Goal: Task Accomplishment & Management: Complete application form

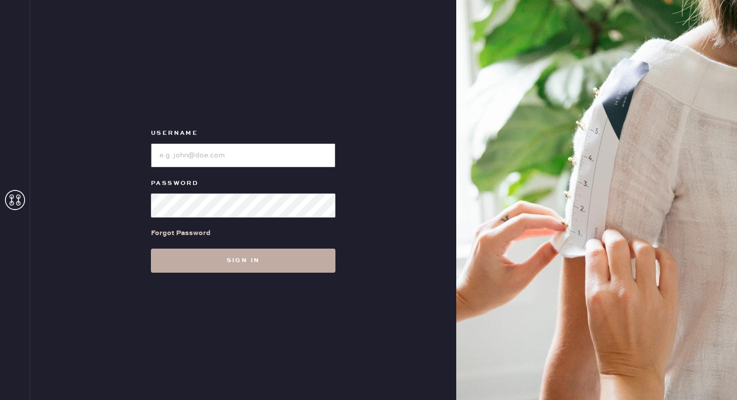
type input "sezanesanfrancisco"
click at [252, 270] on button "Sign in" at bounding box center [243, 261] width 184 height 24
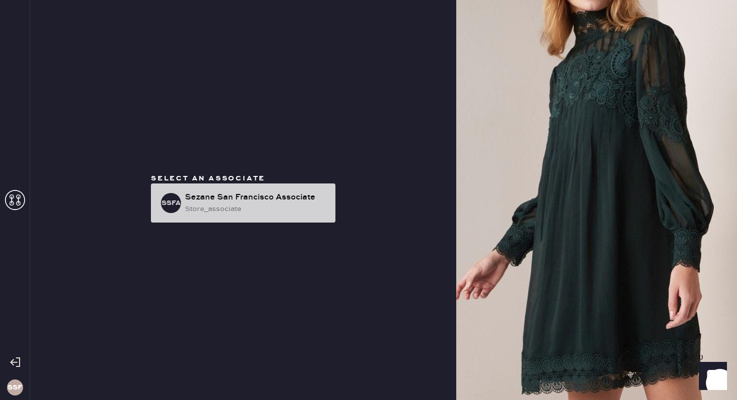
click at [281, 207] on div "store_associate" at bounding box center [256, 209] width 142 height 11
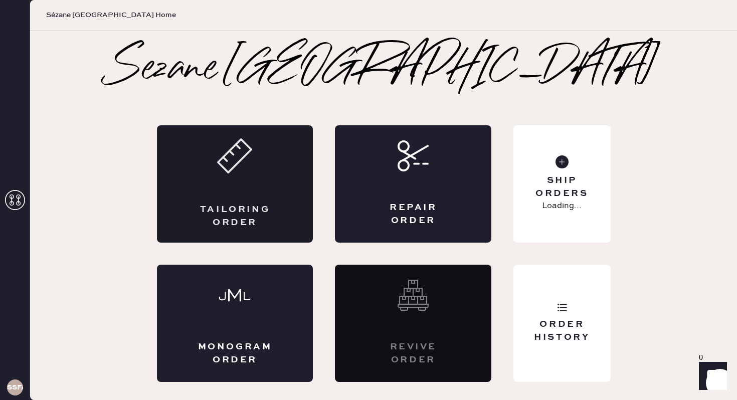
click at [240, 178] on div "Tailoring Order" at bounding box center [235, 183] width 156 height 117
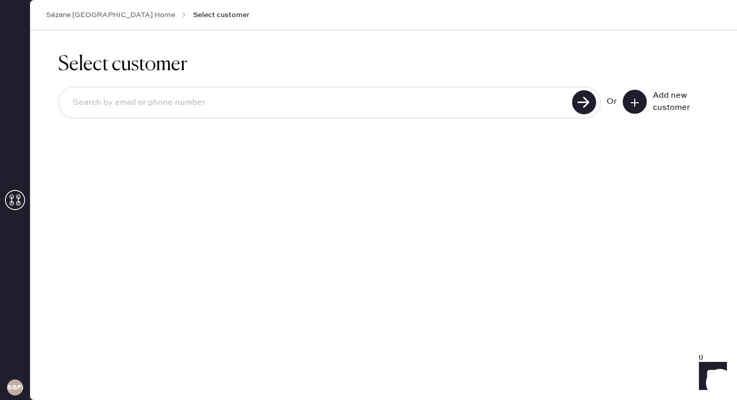
click at [630, 94] on button at bounding box center [635, 102] width 24 height 24
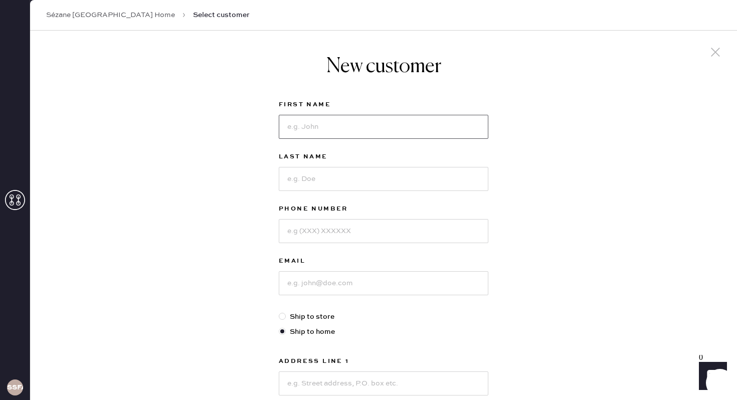
click at [405, 118] on input at bounding box center [384, 127] width 210 height 24
click at [485, 163] on div "Last Name" at bounding box center [384, 158] width 210 height 14
click at [360, 133] on input at bounding box center [384, 127] width 210 height 24
click at [645, 153] on div "New customer First Name Last Name Phone Number Email Ship to store Ship to home…" at bounding box center [383, 342] width 707 height 622
click at [491, 124] on div "New customer First Name Last Name Phone Number Email Ship to store Ship to home…" at bounding box center [384, 321] width 226 height 581
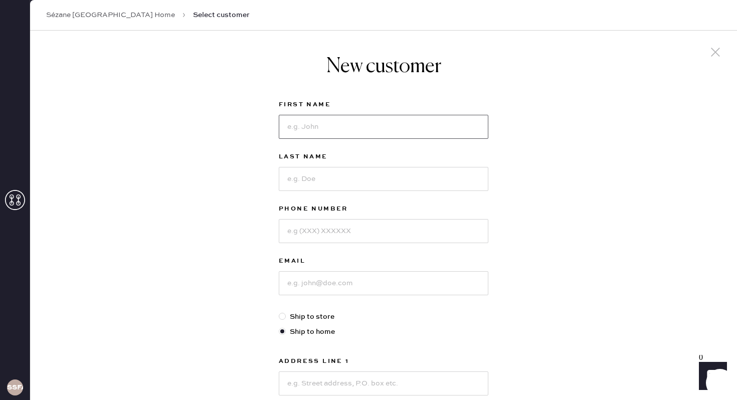
click at [479, 126] on input at bounding box center [384, 127] width 210 height 24
type input "[PERSON_NAME]"
click at [414, 220] on input at bounding box center [384, 231] width 210 height 24
click at [324, 230] on input at bounding box center [384, 231] width 210 height 24
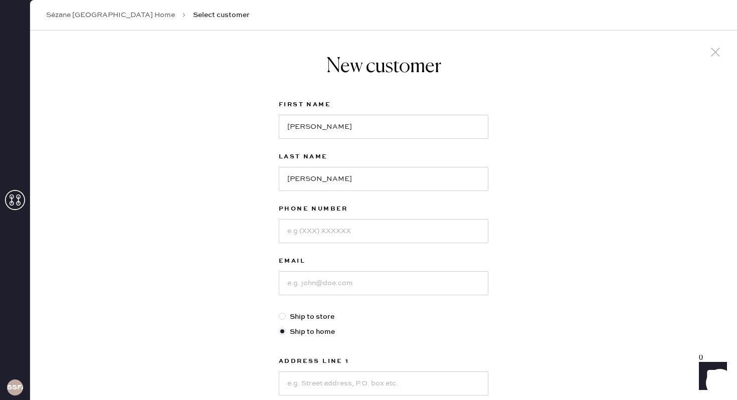
click at [311, 269] on div at bounding box center [384, 282] width 210 height 26
click at [311, 232] on input at bounding box center [384, 231] width 210 height 24
type input "4158602781"
click at [297, 286] on input at bounding box center [384, 283] width 210 height 24
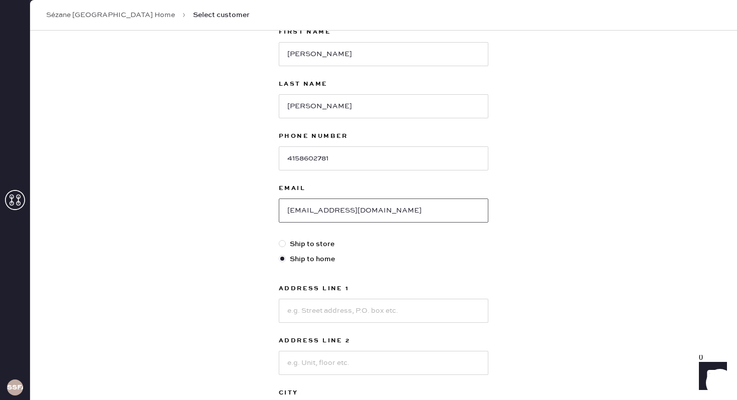
scroll to position [79, 0]
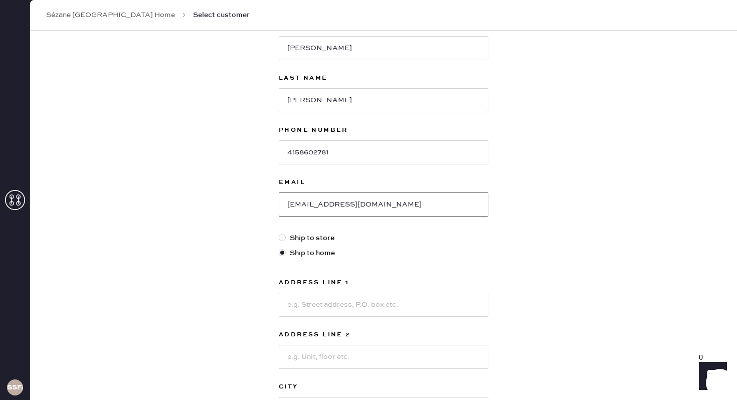
type input "[EMAIL_ADDRESS][DOMAIN_NAME]"
click at [287, 301] on input at bounding box center [384, 305] width 210 height 24
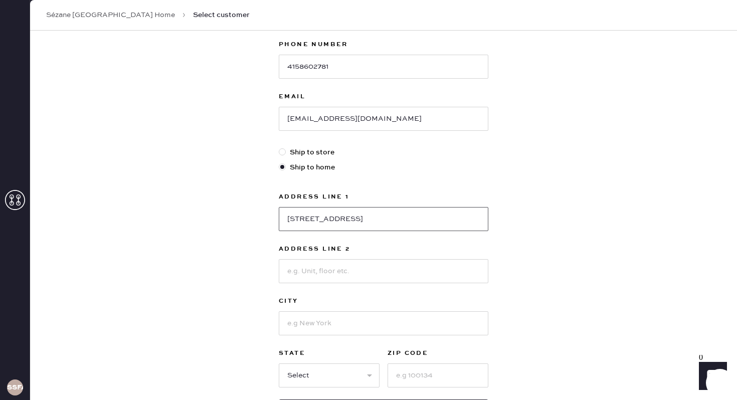
scroll to position [165, 0]
type input "[STREET_ADDRESS]"
click at [298, 329] on input at bounding box center [384, 323] width 210 height 24
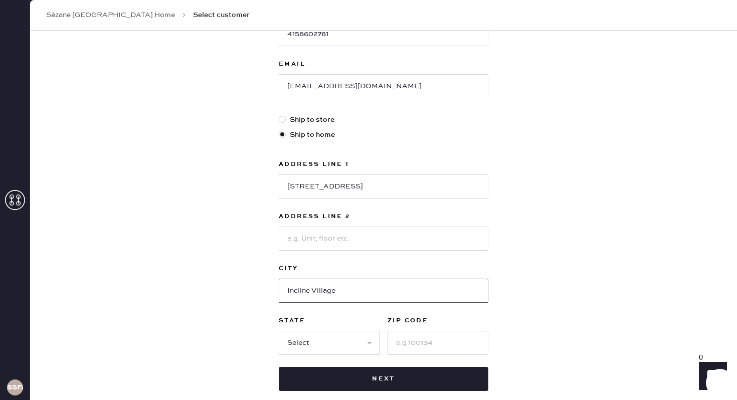
type input "Incline Village"
click at [297, 338] on select "Select AK AL AR AZ CA CO CT [GEOGRAPHIC_DATA] DE FL [GEOGRAPHIC_DATA] HI [GEOGR…" at bounding box center [329, 343] width 101 height 24
select select "NV"
click at [422, 344] on input at bounding box center [437, 343] width 101 height 24
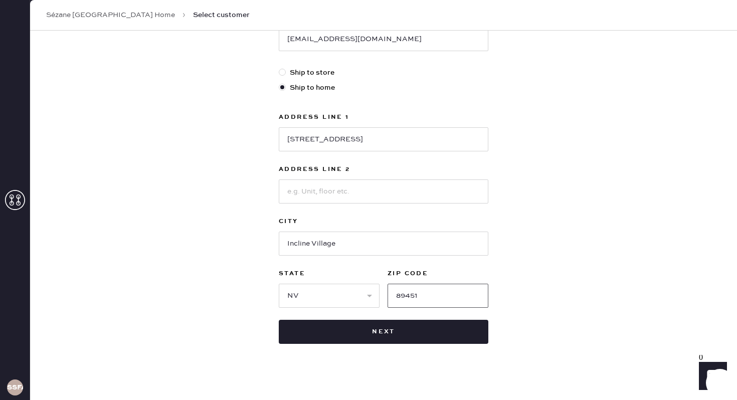
scroll to position [246, 0]
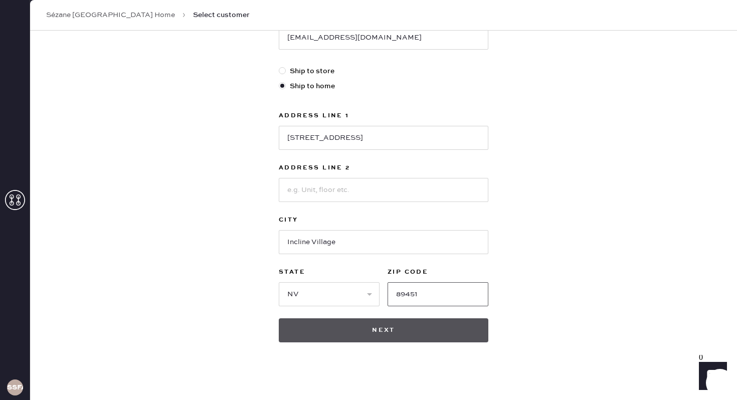
type input "89451"
click at [432, 327] on button "Next" at bounding box center [384, 330] width 210 height 24
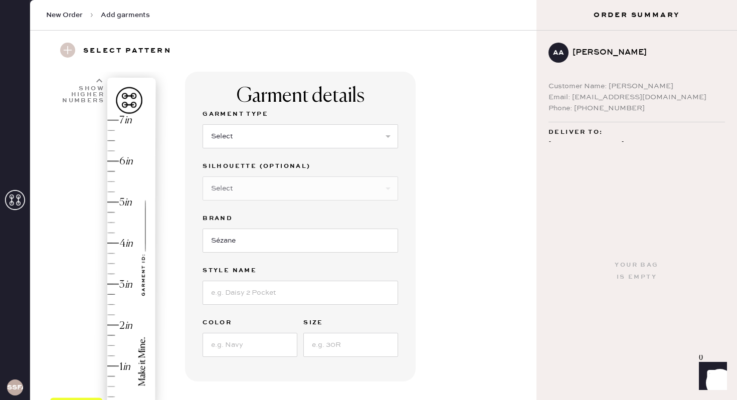
scroll to position [31, 0]
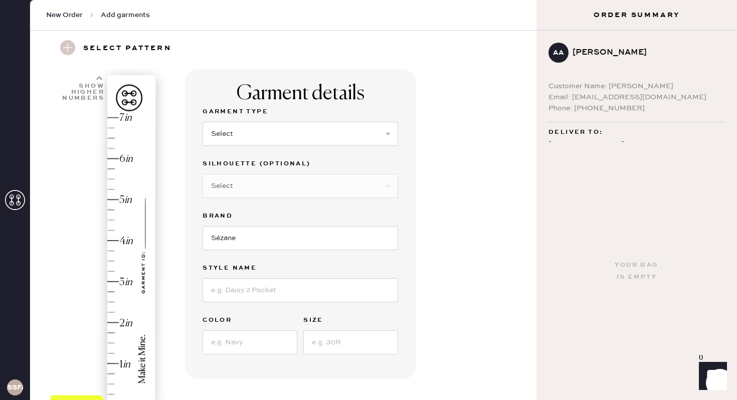
click at [362, 130] on select "Select Basic Skirt Jeans Leggings Pants Pencil Skirt Shorts Basic Sleeved Dress…" at bounding box center [300, 134] width 195 height 24
select select "4"
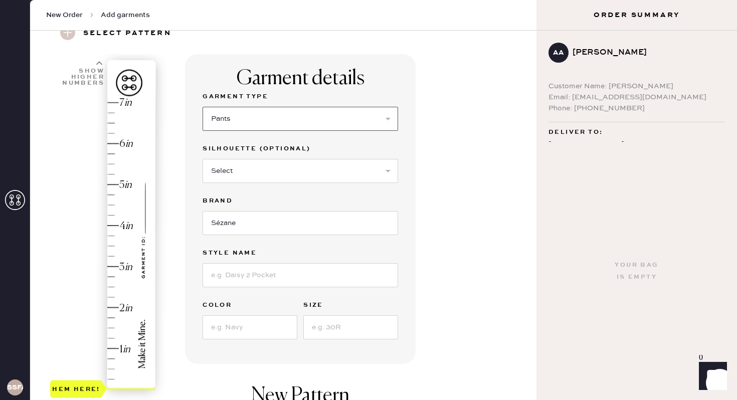
scroll to position [46, 0]
click at [304, 277] on input at bounding box center [300, 275] width 195 height 24
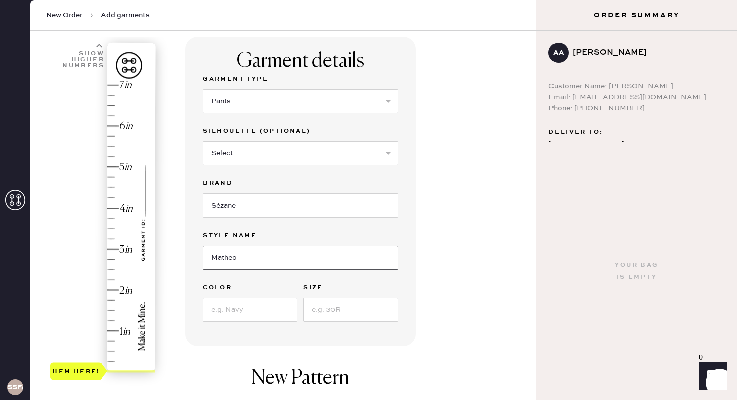
type input "Matheo"
click at [253, 307] on input at bounding box center [250, 310] width 95 height 24
type input "Gray"
click at [328, 309] on input at bounding box center [350, 310] width 95 height 24
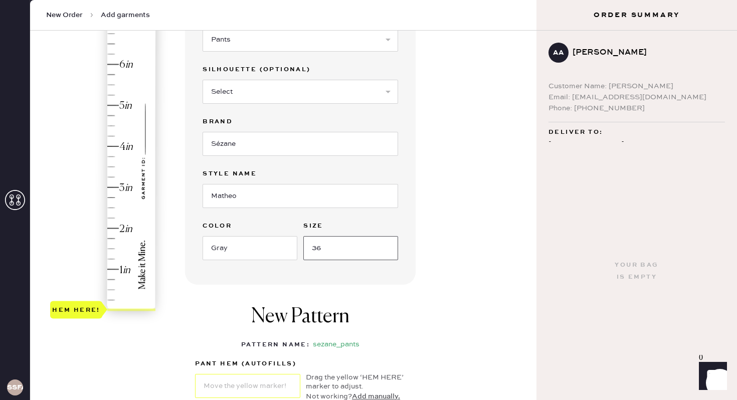
scroll to position [124, 0]
type input "36"
click at [111, 238] on div "Hem here!" at bounding box center [103, 168] width 107 height 296
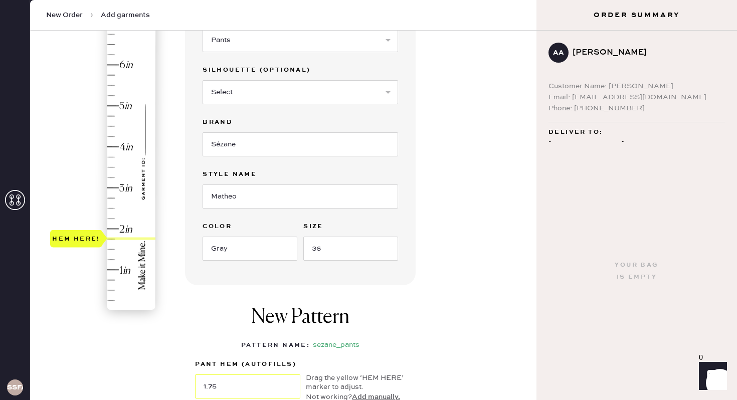
click at [107, 234] on div at bounding box center [104, 238] width 7 height 17
click at [111, 239] on div at bounding box center [131, 239] width 48 height 3
click at [108, 234] on div "Hem here!" at bounding box center [103, 168] width 107 height 296
click at [107, 234] on div "Hem here!" at bounding box center [103, 168] width 107 height 296
click at [105, 235] on div at bounding box center [104, 238] width 7 height 17
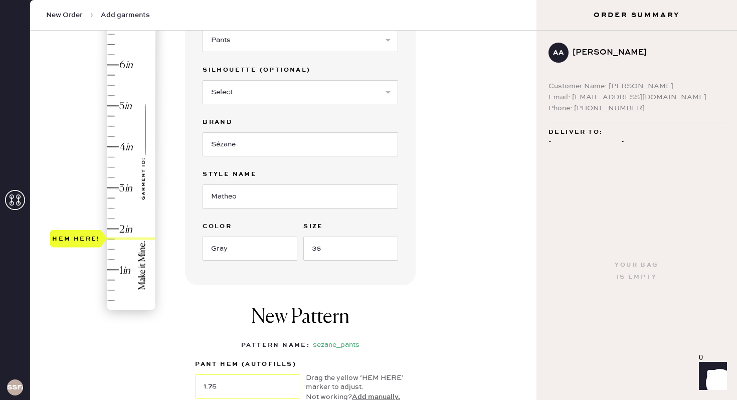
click at [108, 233] on div "Hem here!" at bounding box center [103, 168] width 107 height 296
click at [101, 239] on div at bounding box center [104, 238] width 7 height 17
click at [107, 229] on div "Hem here!" at bounding box center [103, 168] width 107 height 296
click at [107, 234] on div "Hem here!" at bounding box center [103, 168] width 107 height 296
type input "1.75"
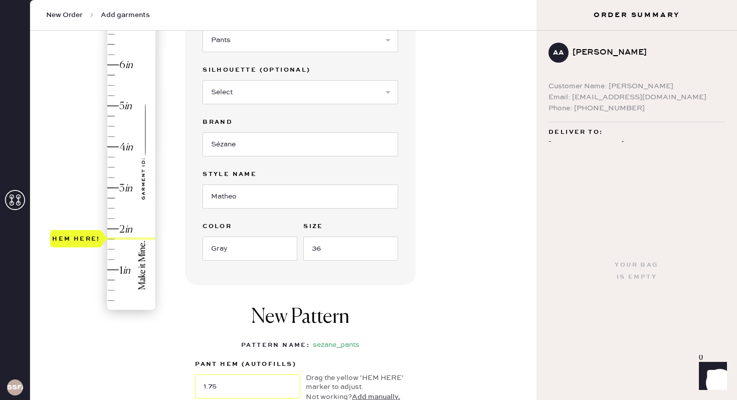
click at [107, 239] on div "Hem here!" at bounding box center [103, 168] width 107 height 296
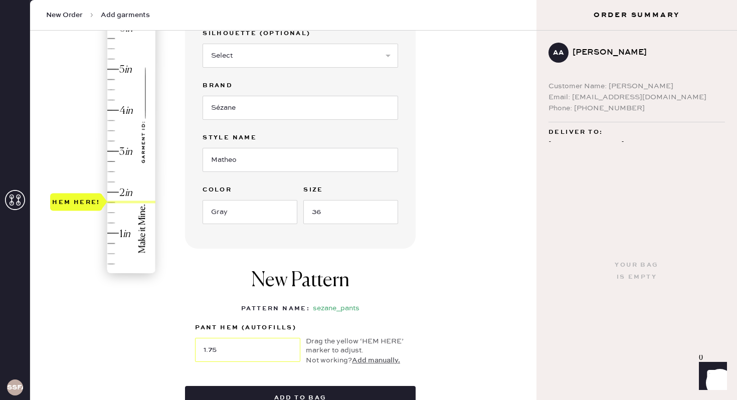
scroll to position [169, 0]
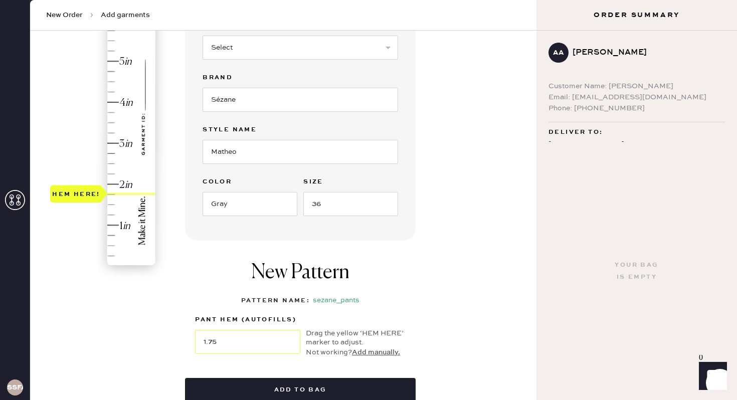
click at [370, 351] on button "Add manually." at bounding box center [376, 352] width 48 height 11
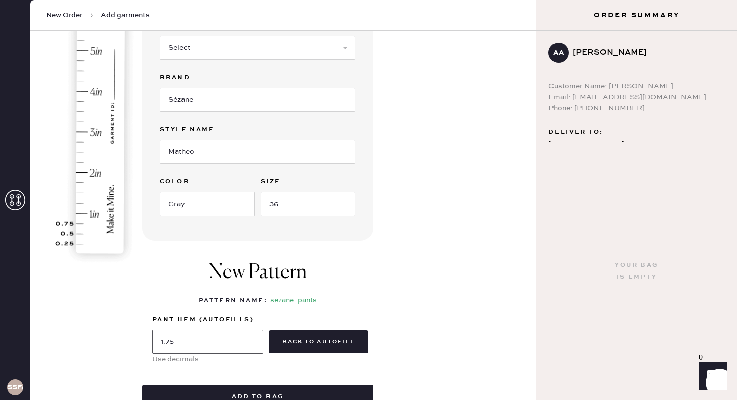
click at [202, 339] on input "1.75" at bounding box center [207, 342] width 111 height 24
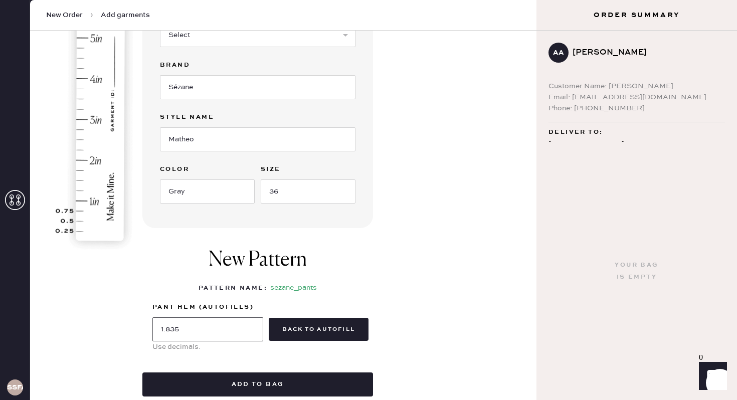
click at [175, 332] on input "1.835" at bounding box center [207, 329] width 111 height 24
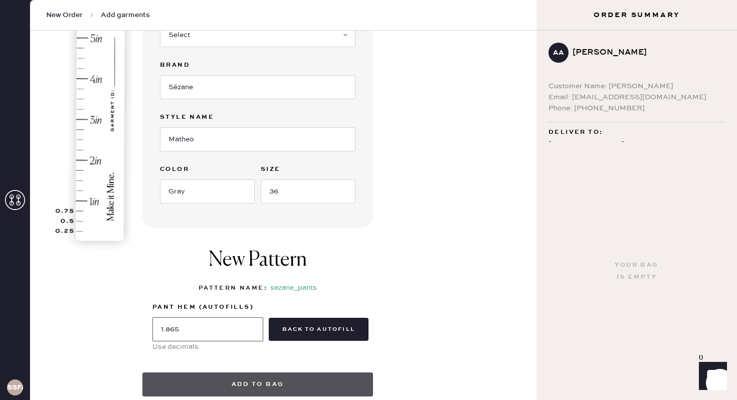
type input "1.865"
click at [253, 385] on button "Add to bag" at bounding box center [257, 384] width 231 height 24
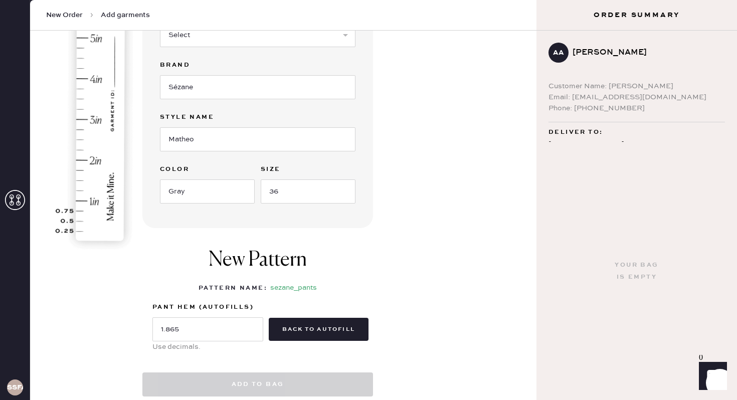
select select
select select "4"
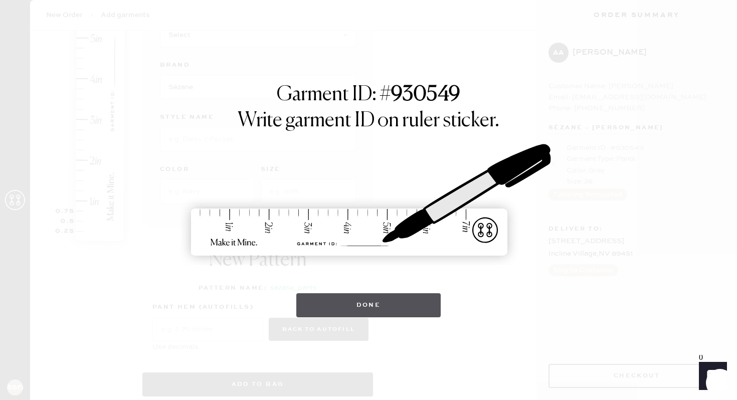
click at [357, 303] on button "Done" at bounding box center [368, 305] width 145 height 24
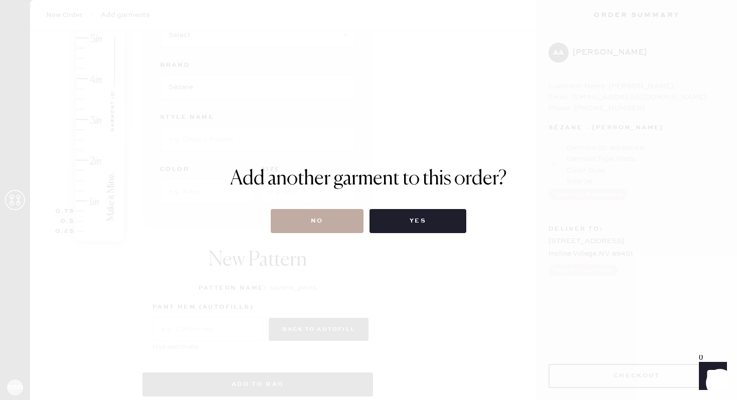
click at [318, 225] on button "No" at bounding box center [317, 221] width 93 height 24
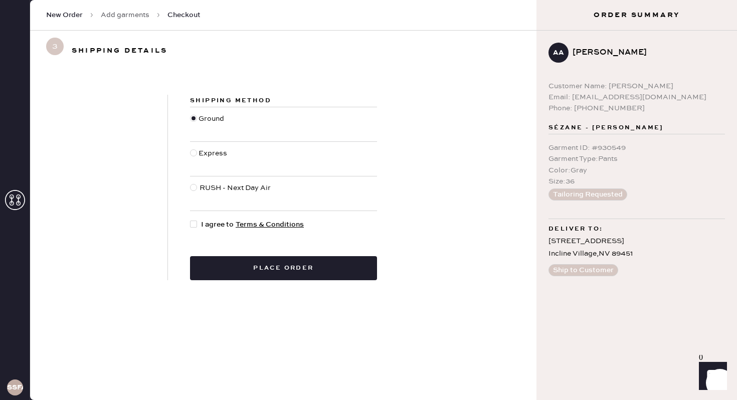
click at [192, 225] on div at bounding box center [193, 224] width 7 height 7
click at [190, 220] on input "I agree to Terms & Conditions" at bounding box center [190, 219] width 1 height 1
checkbox input "true"
click at [194, 155] on div at bounding box center [193, 152] width 7 height 7
click at [190, 148] on input "Express" at bounding box center [190, 148] width 1 height 1
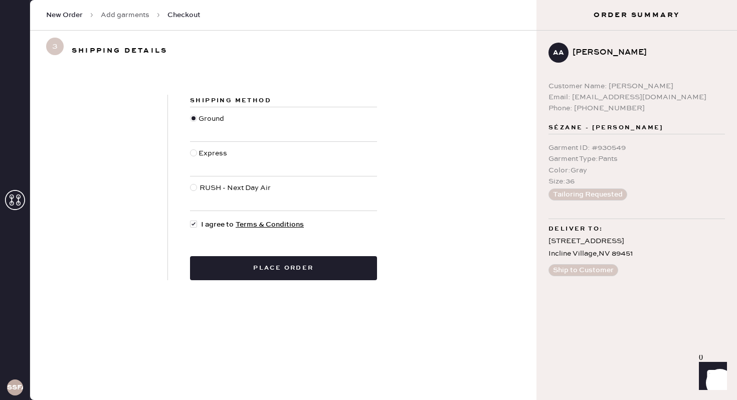
radio input "true"
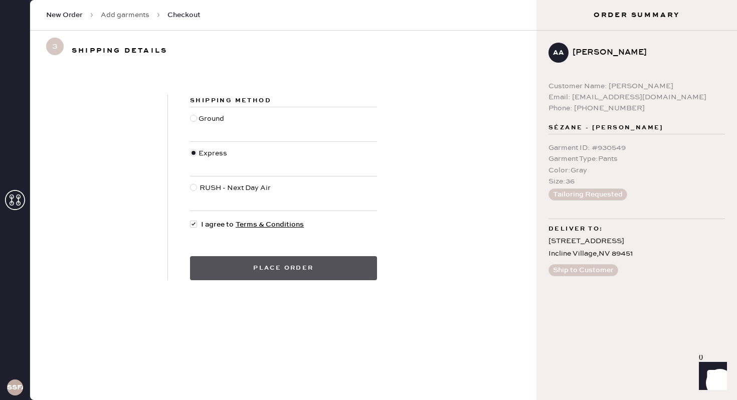
click at [325, 270] on button "Place order" at bounding box center [283, 268] width 187 height 24
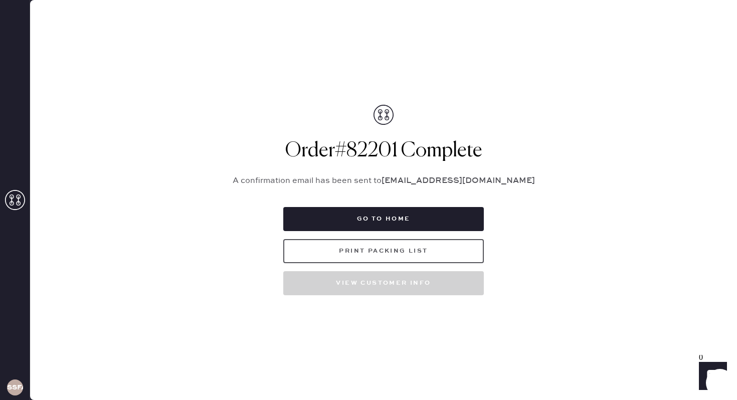
click at [408, 256] on button "Print Packing List" at bounding box center [383, 251] width 201 height 24
drag, startPoint x: 511, startPoint y: 181, endPoint x: 410, endPoint y: 181, distance: 101.3
click at [410, 181] on p "A confirmation email has been sent to [EMAIL_ADDRESS][DOMAIN_NAME]" at bounding box center [384, 181] width 326 height 12
copy strong "[EMAIL_ADDRESS][DOMAIN_NAME]"
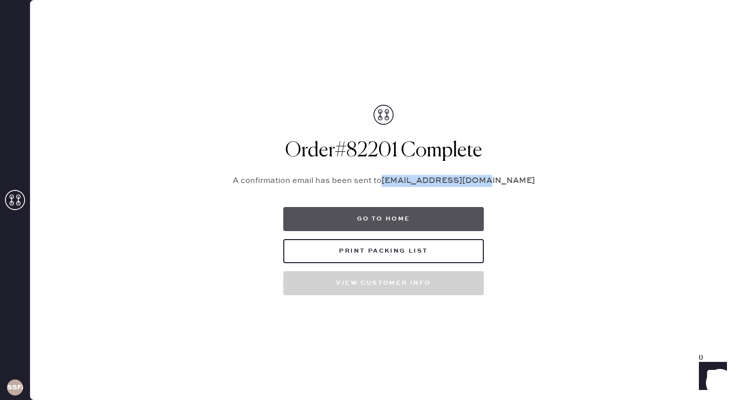
click at [388, 215] on button "Go to home" at bounding box center [383, 219] width 201 height 24
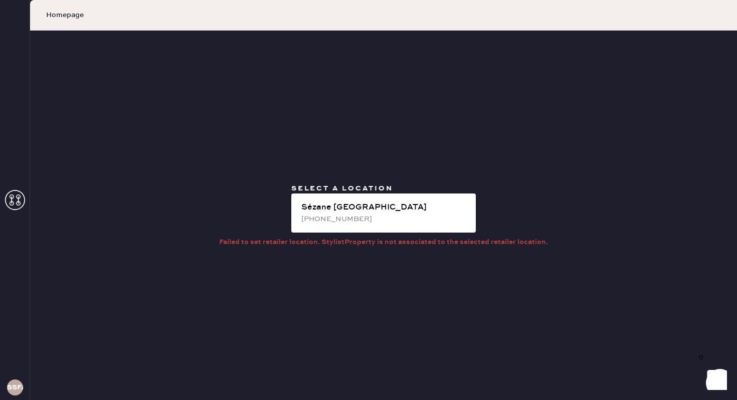
click at [388, 215] on div "[PHONE_NUMBER]" at bounding box center [384, 219] width 166 height 11
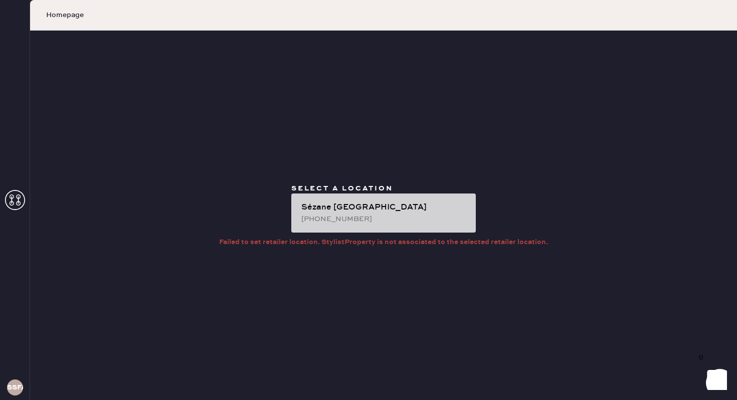
click at [366, 221] on div "[PHONE_NUMBER]" at bounding box center [384, 219] width 166 height 11
click at [370, 203] on div "Sézane [GEOGRAPHIC_DATA]" at bounding box center [384, 208] width 166 height 12
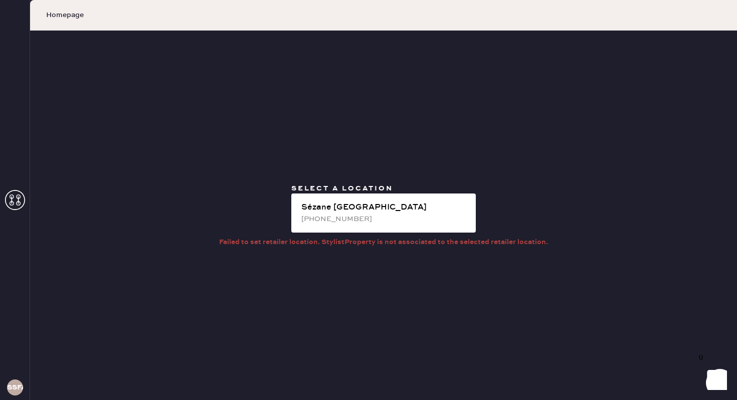
click at [15, 203] on icon at bounding box center [15, 200] width 20 height 20
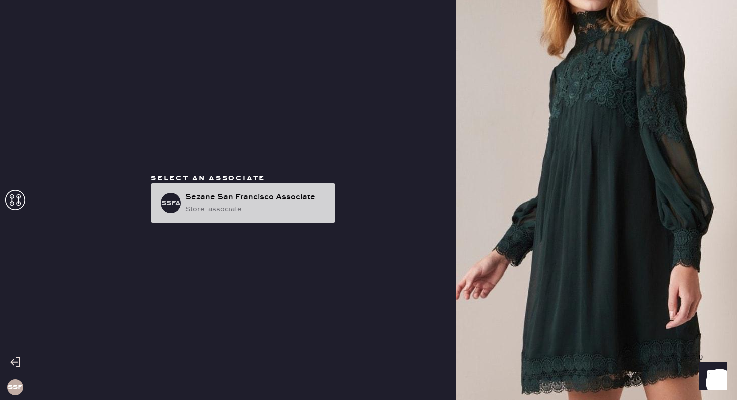
click at [207, 210] on div "store_associate" at bounding box center [256, 209] width 142 height 11
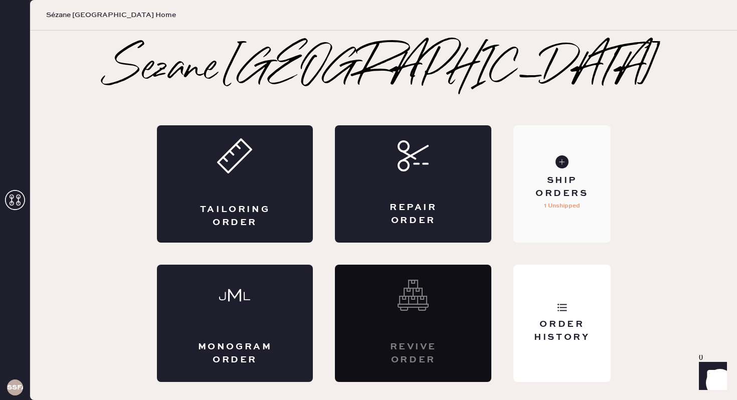
click at [557, 184] on div "Ship Orders" at bounding box center [561, 186] width 81 height 25
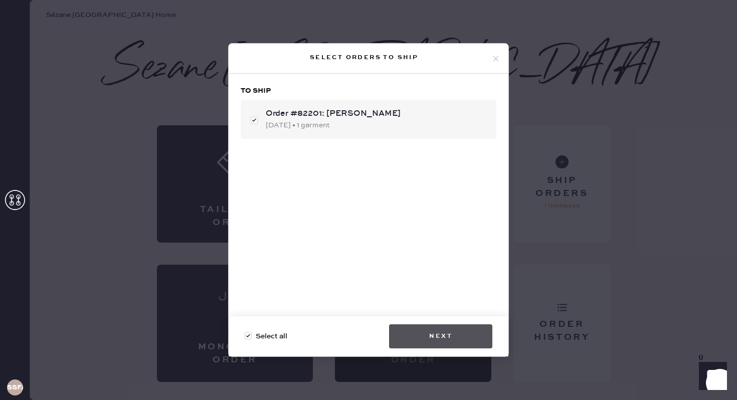
click at [425, 338] on button "Next" at bounding box center [440, 336] width 103 height 24
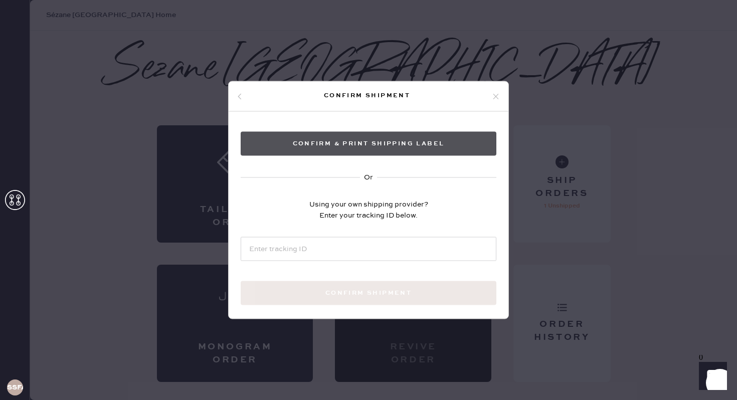
click at [423, 145] on button "Confirm & Print shipping label" at bounding box center [369, 144] width 256 height 24
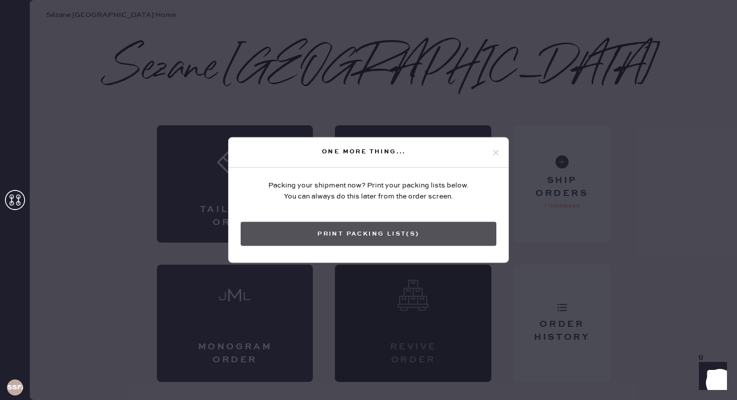
click at [381, 232] on button "Print Packing List(s)" at bounding box center [369, 234] width 256 height 24
